Goal: Task Accomplishment & Management: Manage account settings

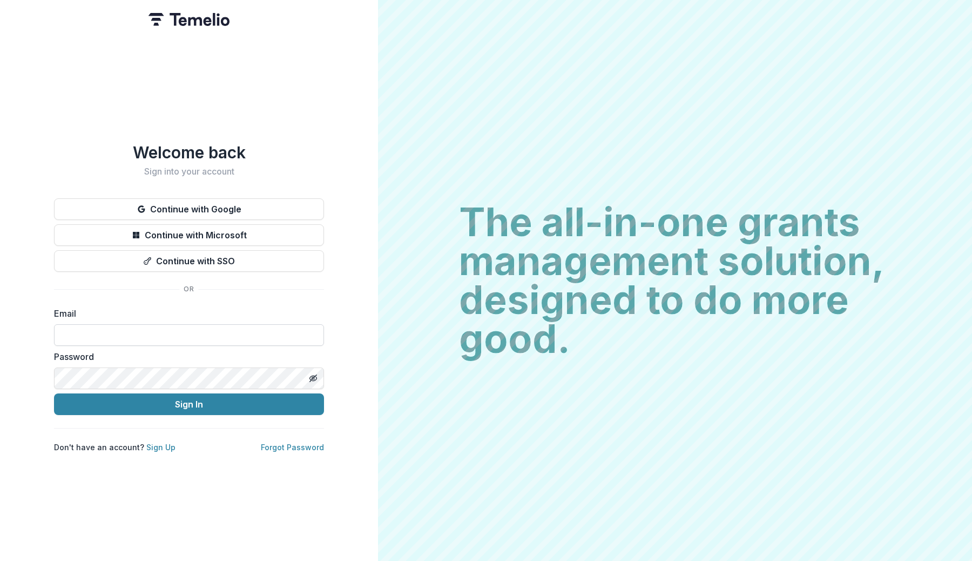
click at [124, 336] on input at bounding box center [189, 335] width 270 height 22
type input "**********"
click at [54, 393] on button "Sign In" at bounding box center [189, 404] width 270 height 22
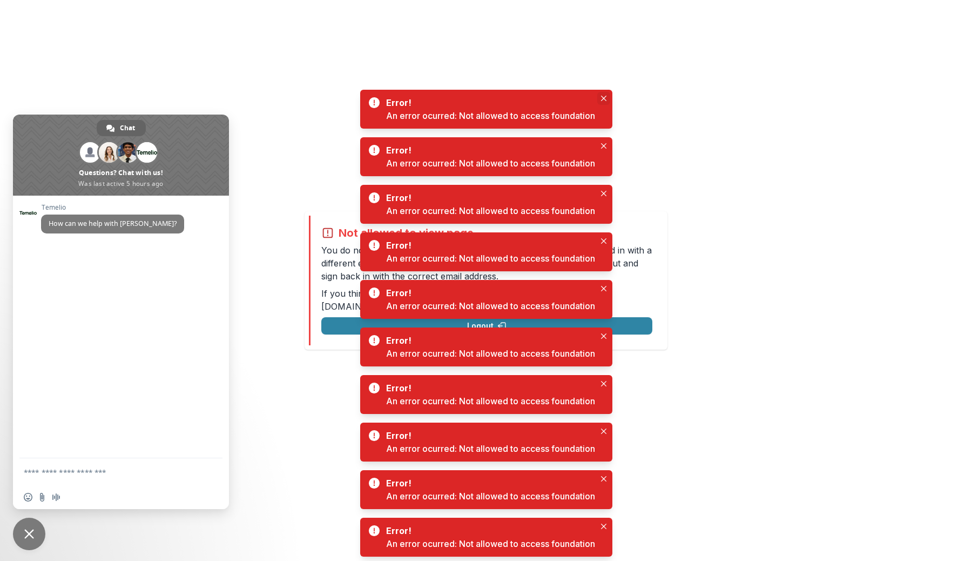
click at [609, 98] on button "Close" at bounding box center [603, 98] width 13 height 13
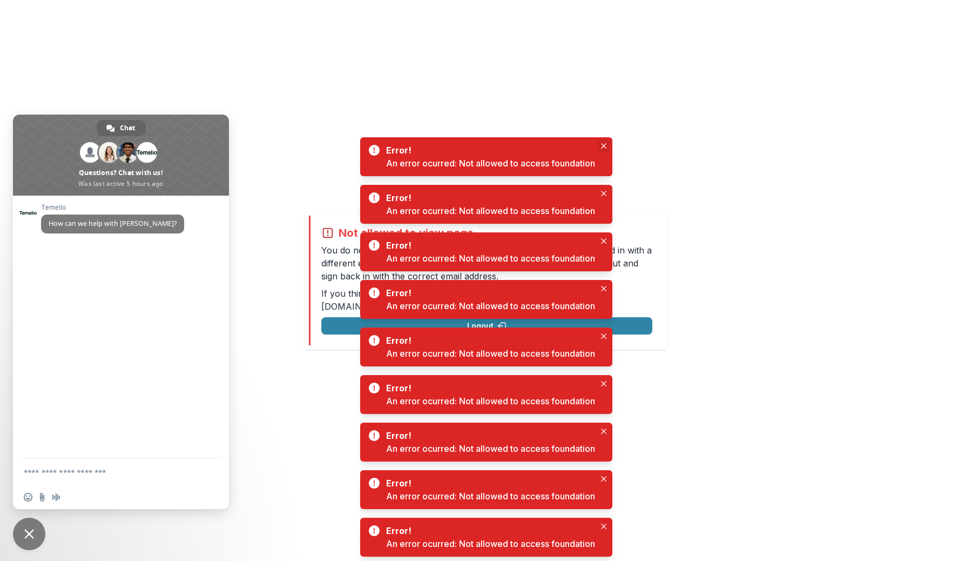
click at [604, 146] on icon "Close" at bounding box center [603, 145] width 5 height 5
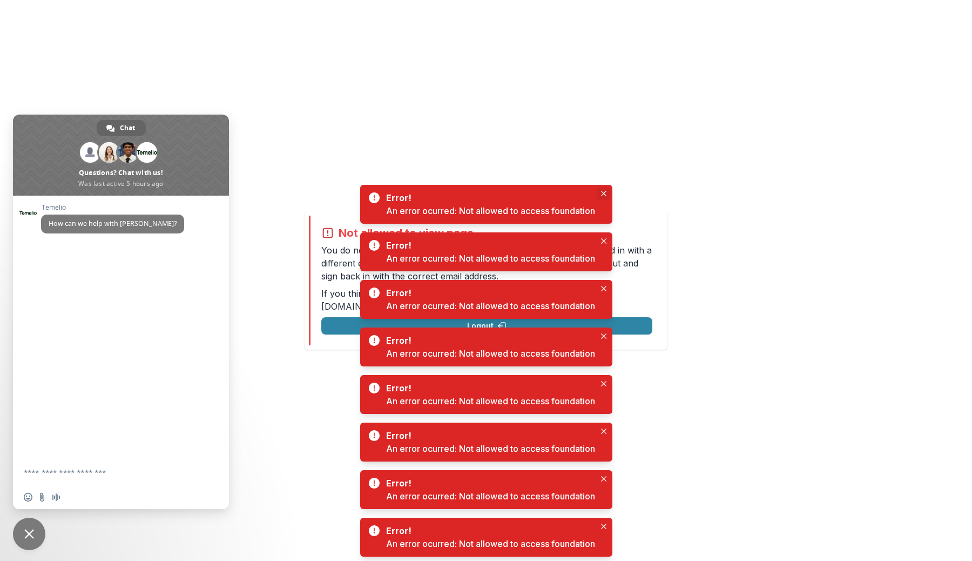
click at [605, 195] on icon "Close" at bounding box center [603, 193] width 5 height 5
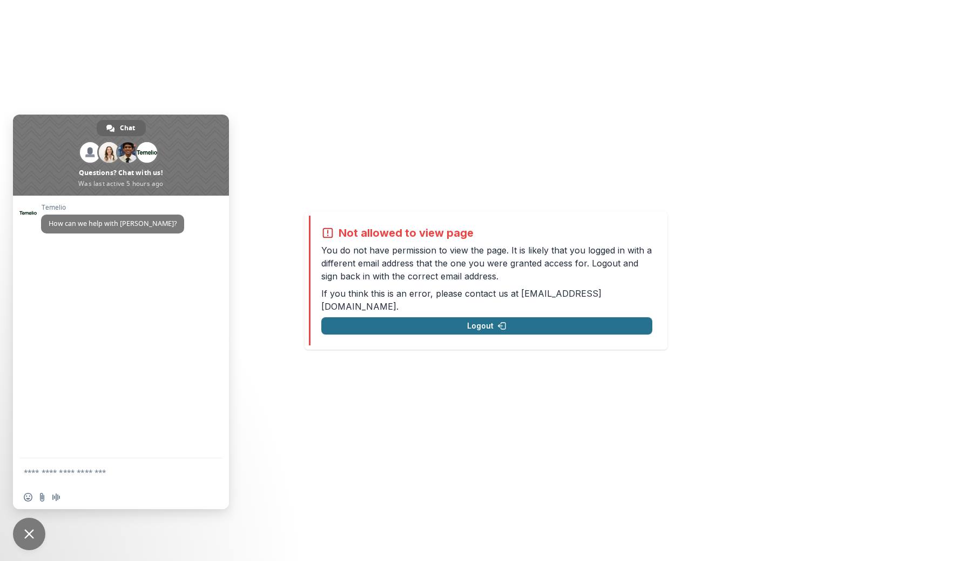
click at [569, 317] on button "Logout" at bounding box center [486, 325] width 331 height 17
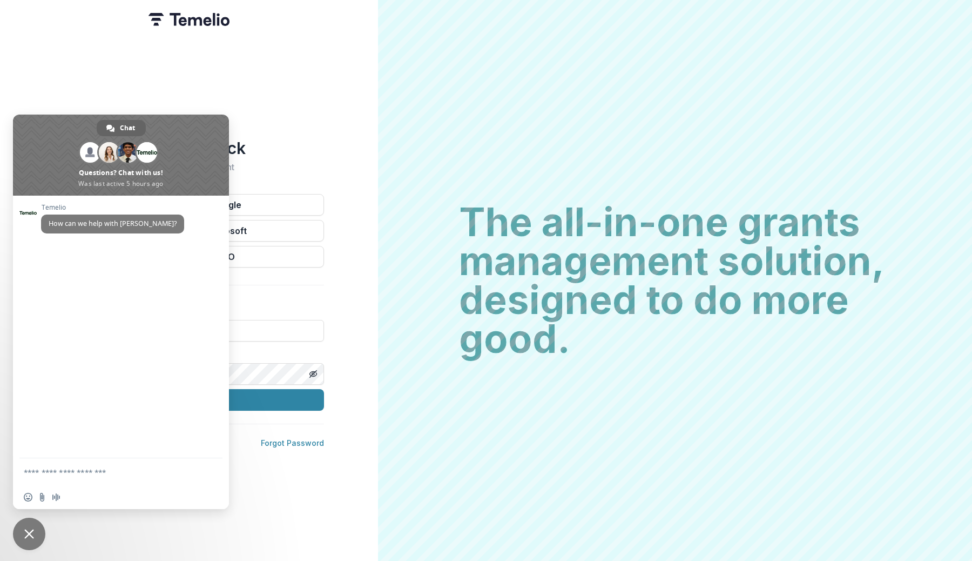
click at [23, 539] on span "Close chat" at bounding box center [29, 533] width 32 height 32
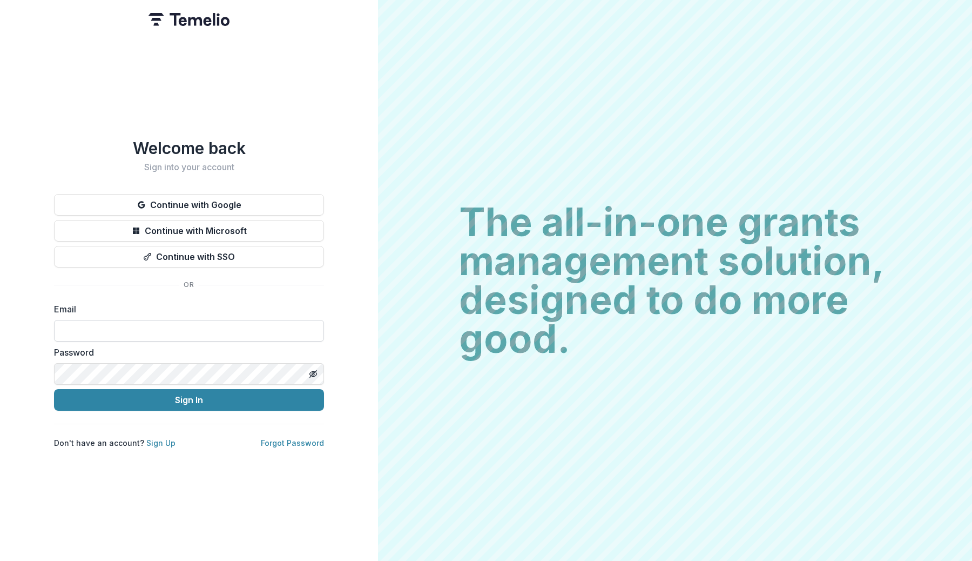
click at [140, 329] on input at bounding box center [189, 331] width 270 height 22
type input "**********"
click at [54, 389] on button "Sign In" at bounding box center [189, 400] width 270 height 22
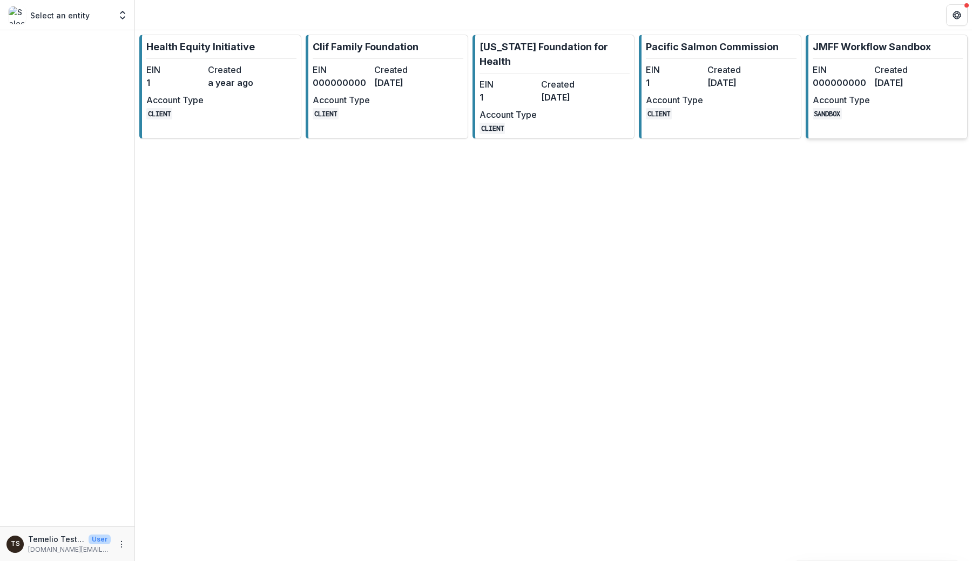
click at [858, 74] on dt "EIN" at bounding box center [841, 69] width 57 height 13
